Goal: Book appointment/travel/reservation

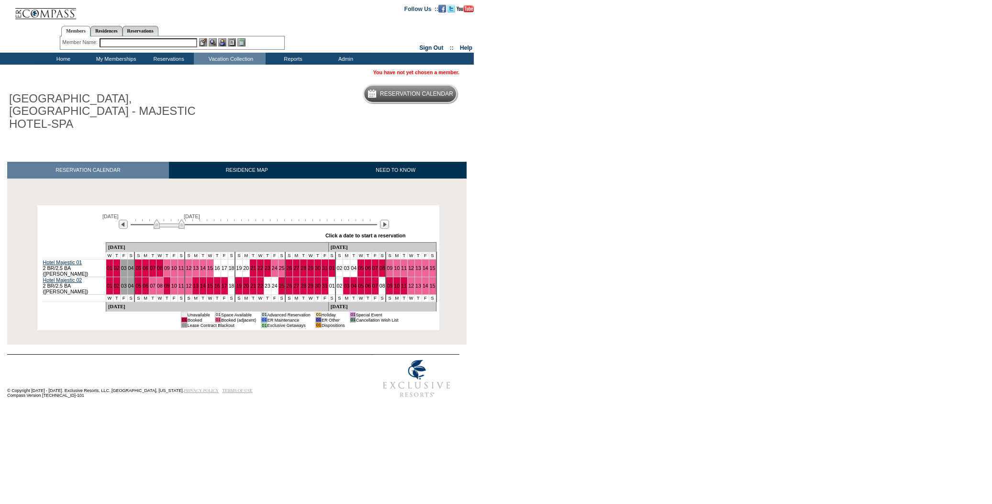
drag, startPoint x: 149, startPoint y: 214, endPoint x: 174, endPoint y: 214, distance: 24.9
click at [174, 219] on img at bounding box center [169, 224] width 31 height 10
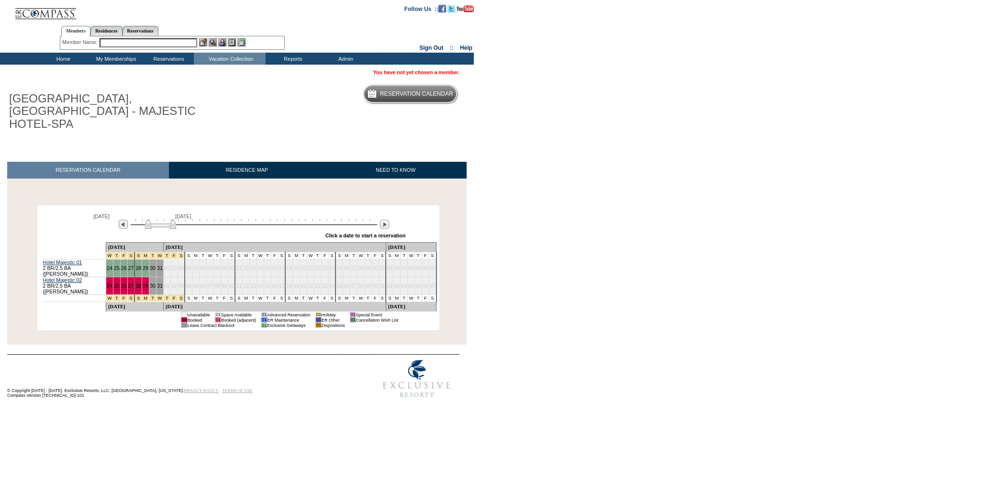
drag, startPoint x: 173, startPoint y: 215, endPoint x: 163, endPoint y: 215, distance: 10.0
click at [163, 219] on img at bounding box center [160, 224] width 31 height 10
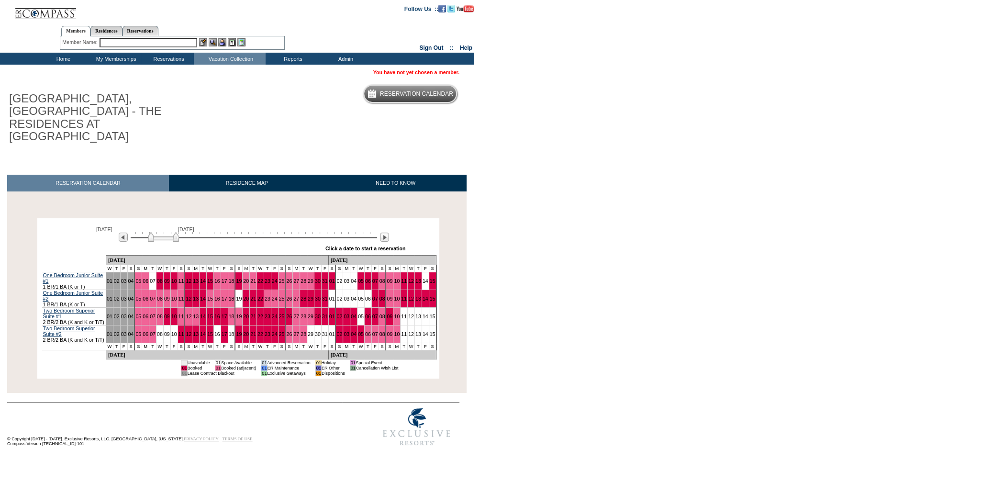
drag, startPoint x: 155, startPoint y: 213, endPoint x: 169, endPoint y: 214, distance: 13.9
click at [169, 232] on img at bounding box center [163, 237] width 31 height 10
